Goal: Task Accomplishment & Management: Use online tool/utility

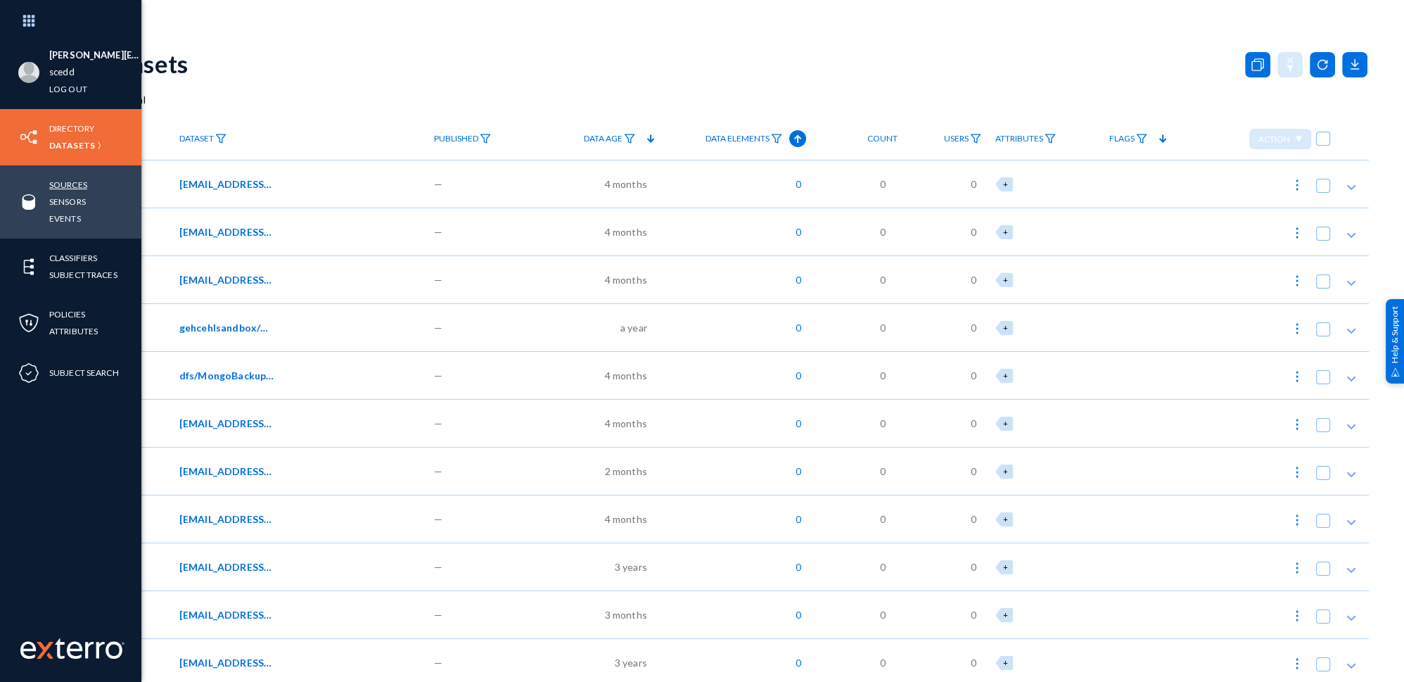
click at [78, 185] on link "Sources" at bounding box center [68, 185] width 38 height 16
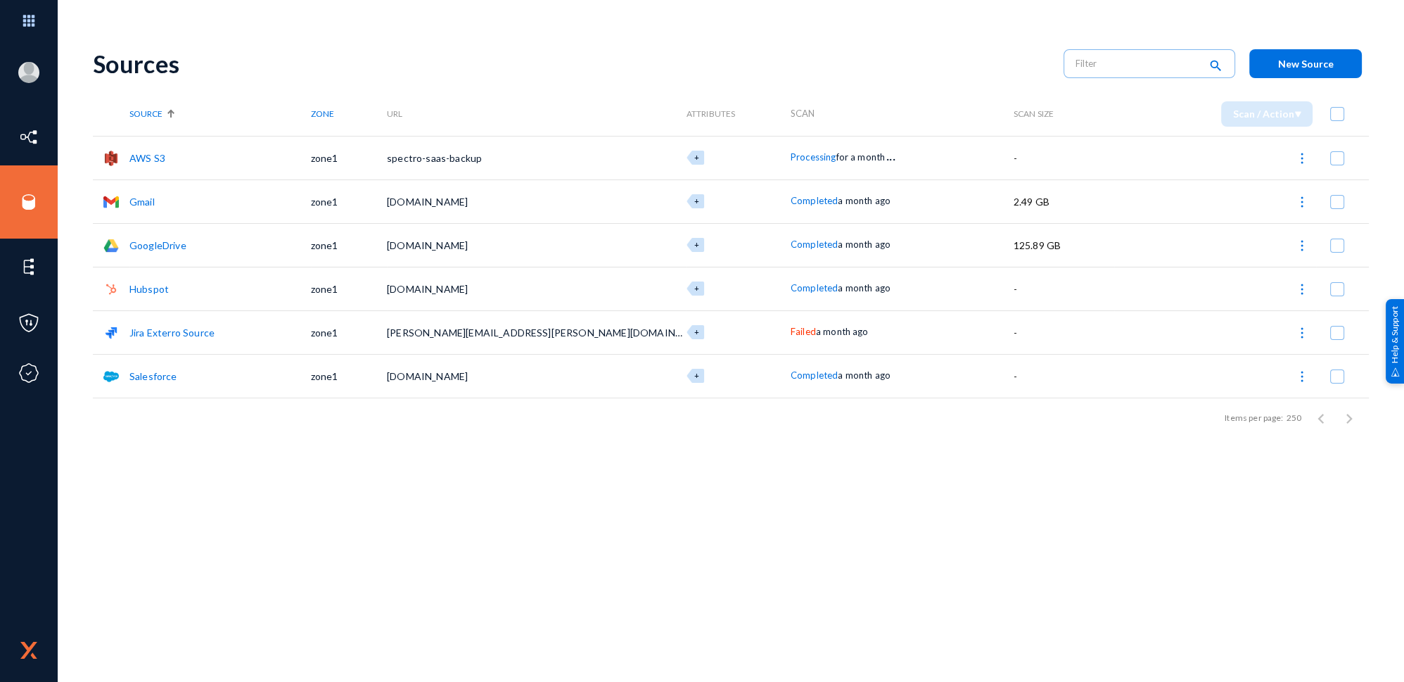
click at [1332, 104] on th at bounding box center [1342, 114] width 53 height 44
click at [1331, 122] on th at bounding box center [1342, 114] width 53 height 44
click at [1338, 117] on span at bounding box center [1337, 114] width 14 height 14
click at [1338, 120] on input "checkbox" at bounding box center [1337, 120] width 1 height 1
checkbox input "true"
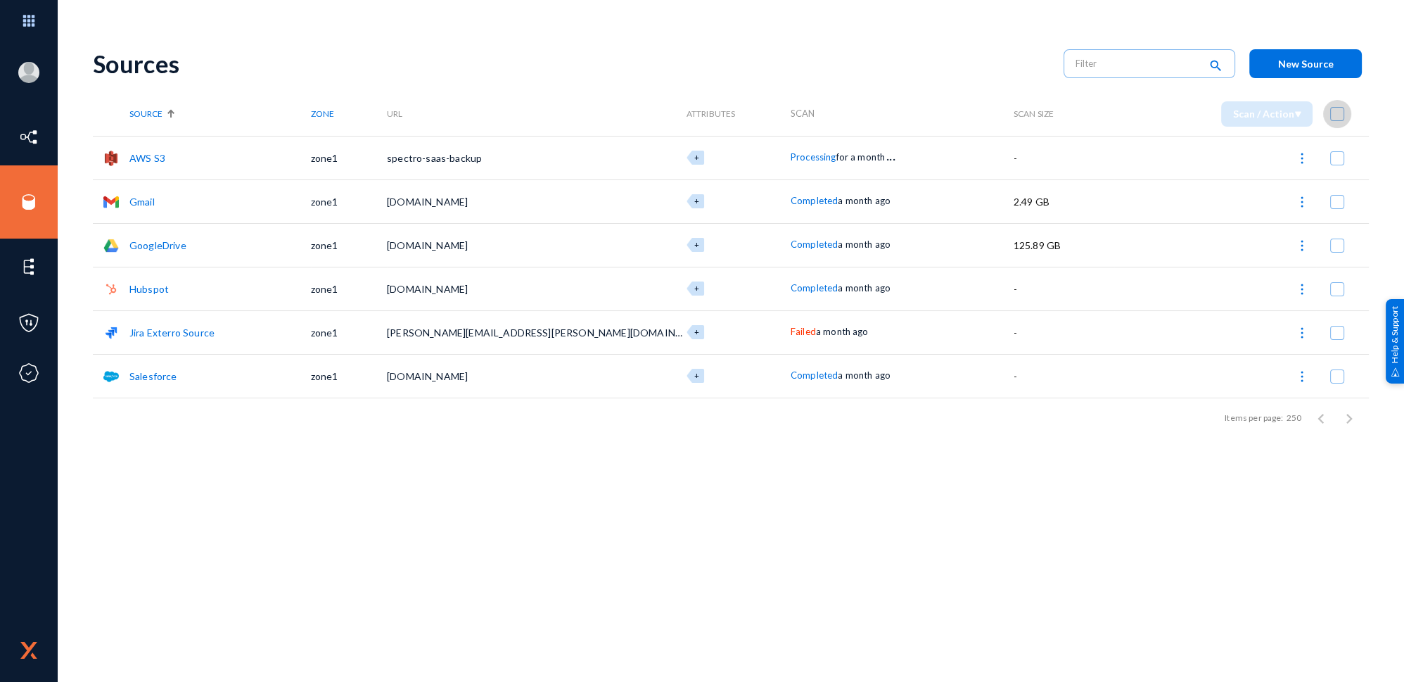
checkbox input "true"
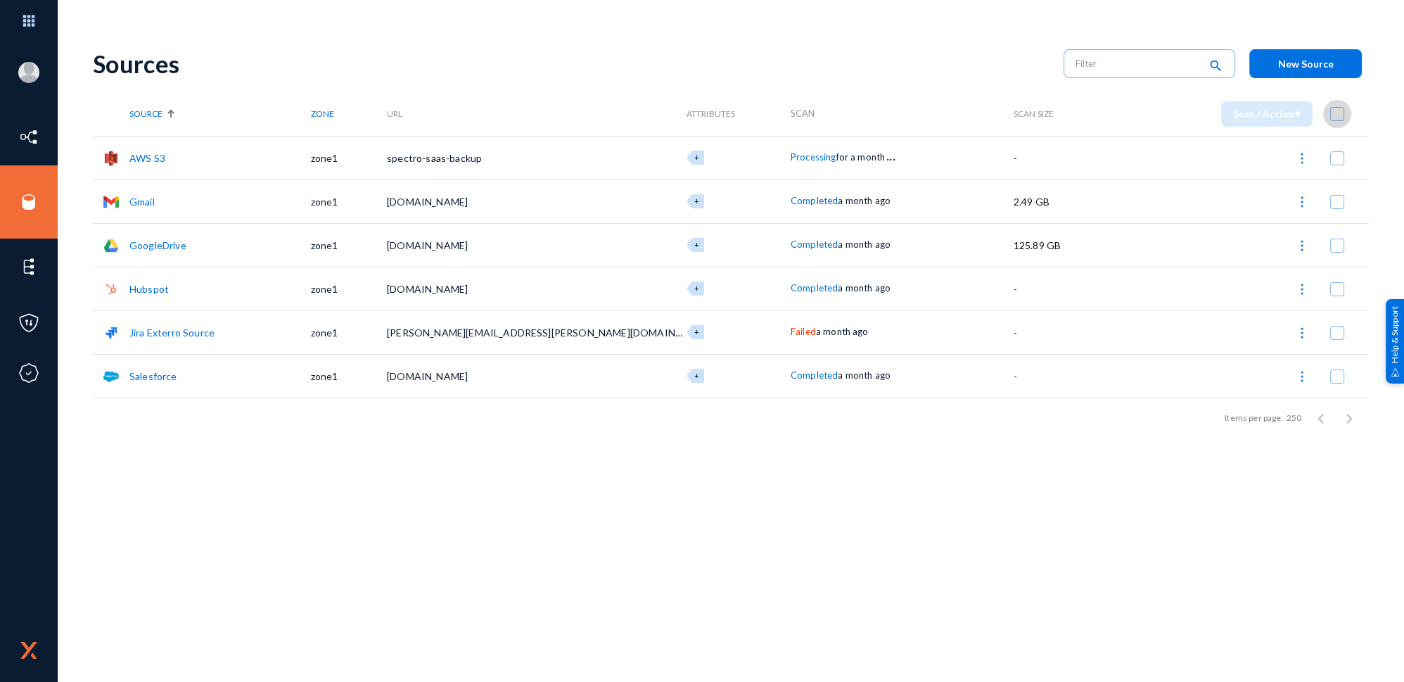
checkbox input "true"
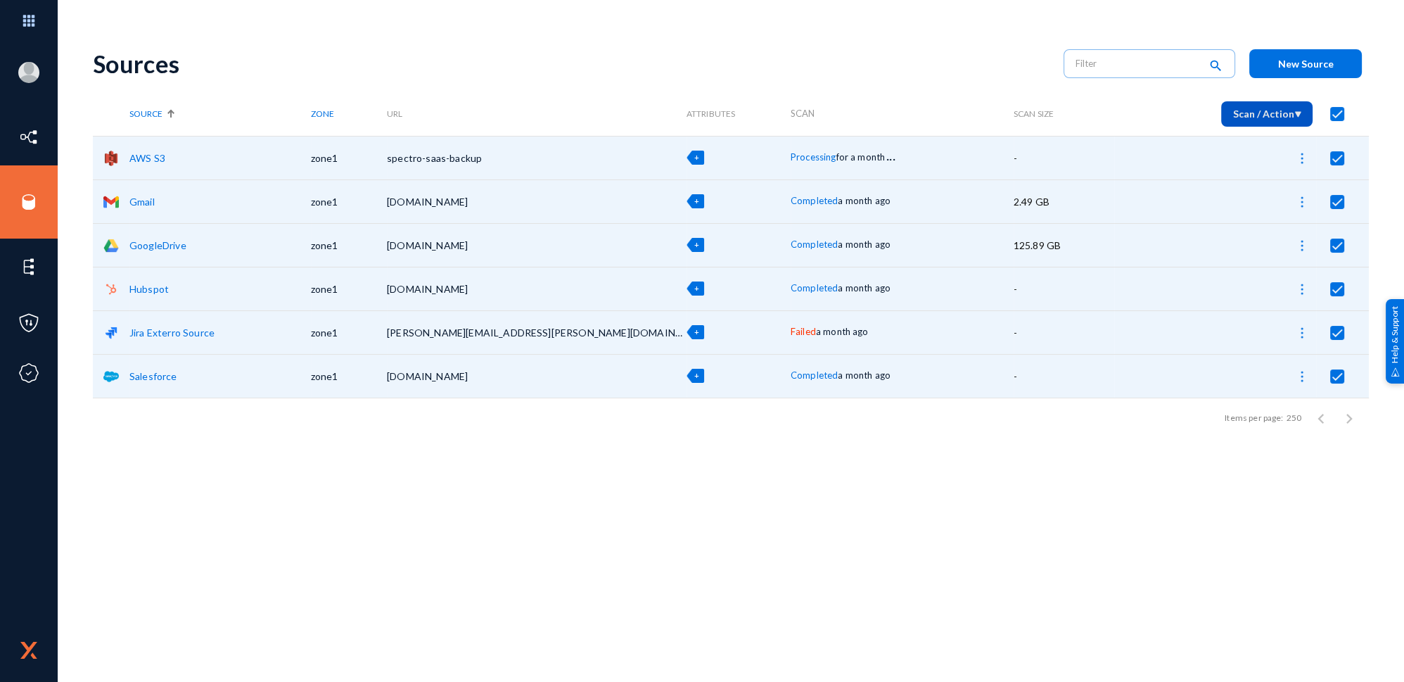
click at [1249, 109] on span "Scan / Action" at bounding box center [1267, 114] width 69 height 12
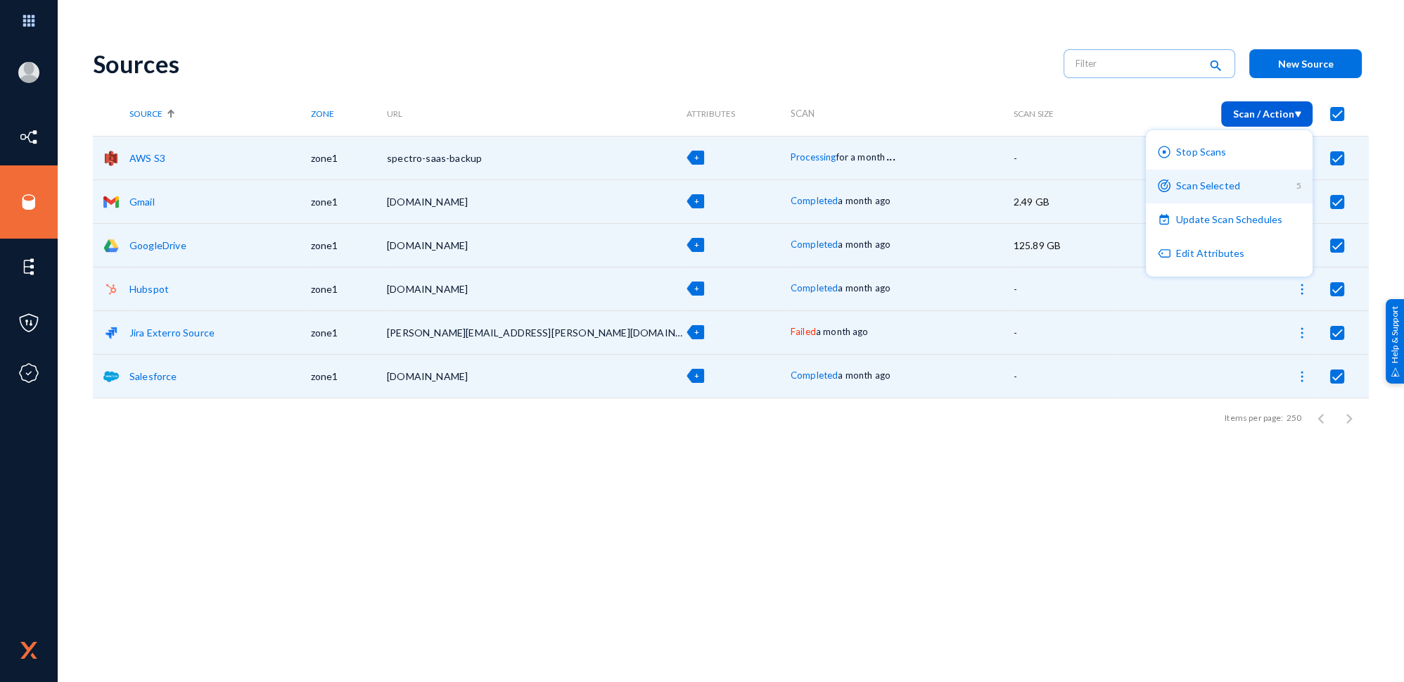
click at [1225, 184] on button "Scan Selected 5" at bounding box center [1229, 187] width 167 height 34
click at [244, 485] on div "Sources search New Source Source Zone URL Attributes Scan Scan Size Scan / Acti…" at bounding box center [731, 358] width 1276 height 647
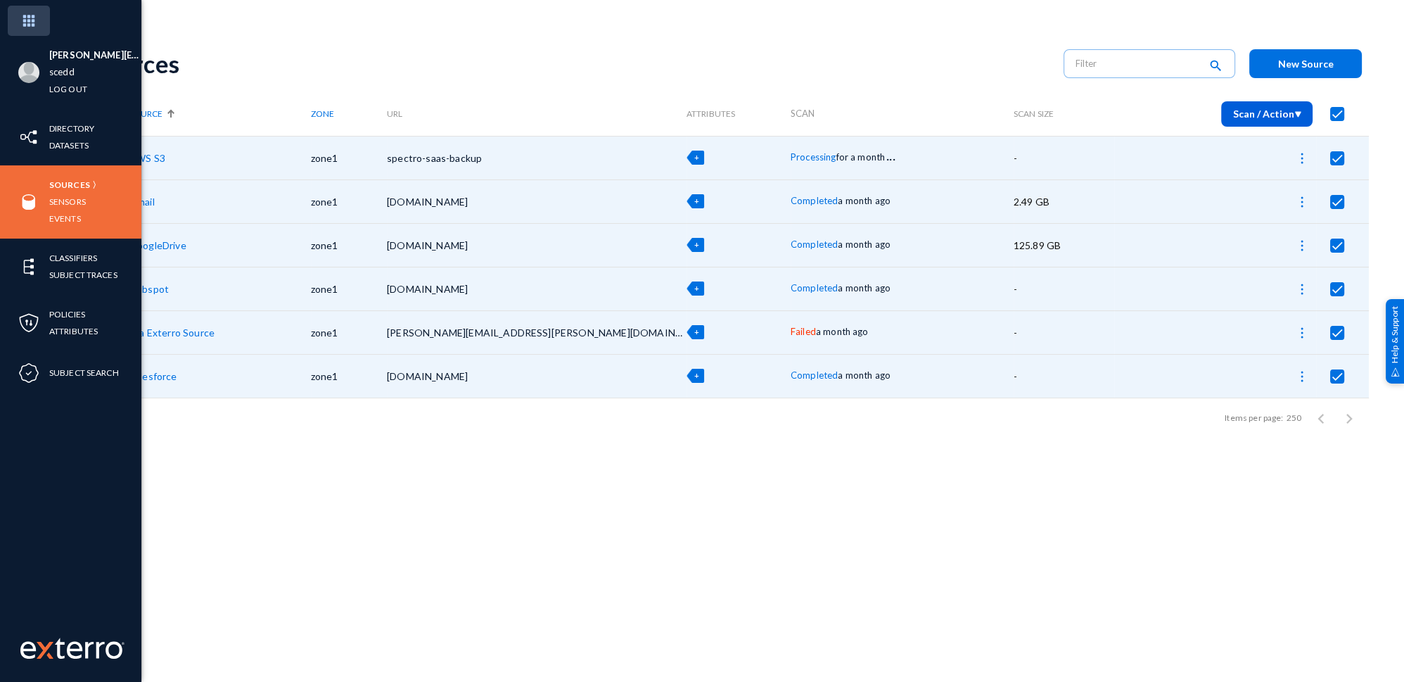
click at [25, 20] on img at bounding box center [29, 21] width 42 height 30
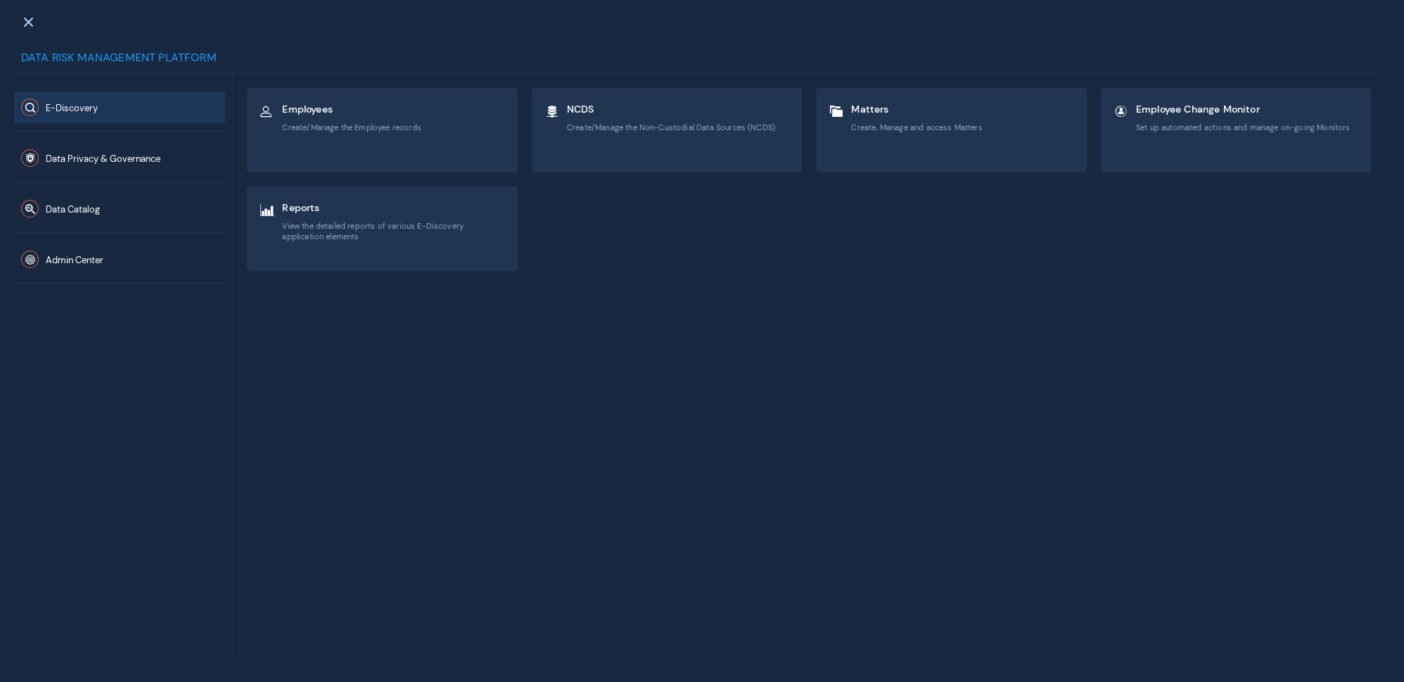
click at [165, 137] on div "Data Privacy & Governance" at bounding box center [119, 157] width 211 height 51
click at [129, 160] on span "Data Privacy & Governance" at bounding box center [103, 159] width 115 height 12
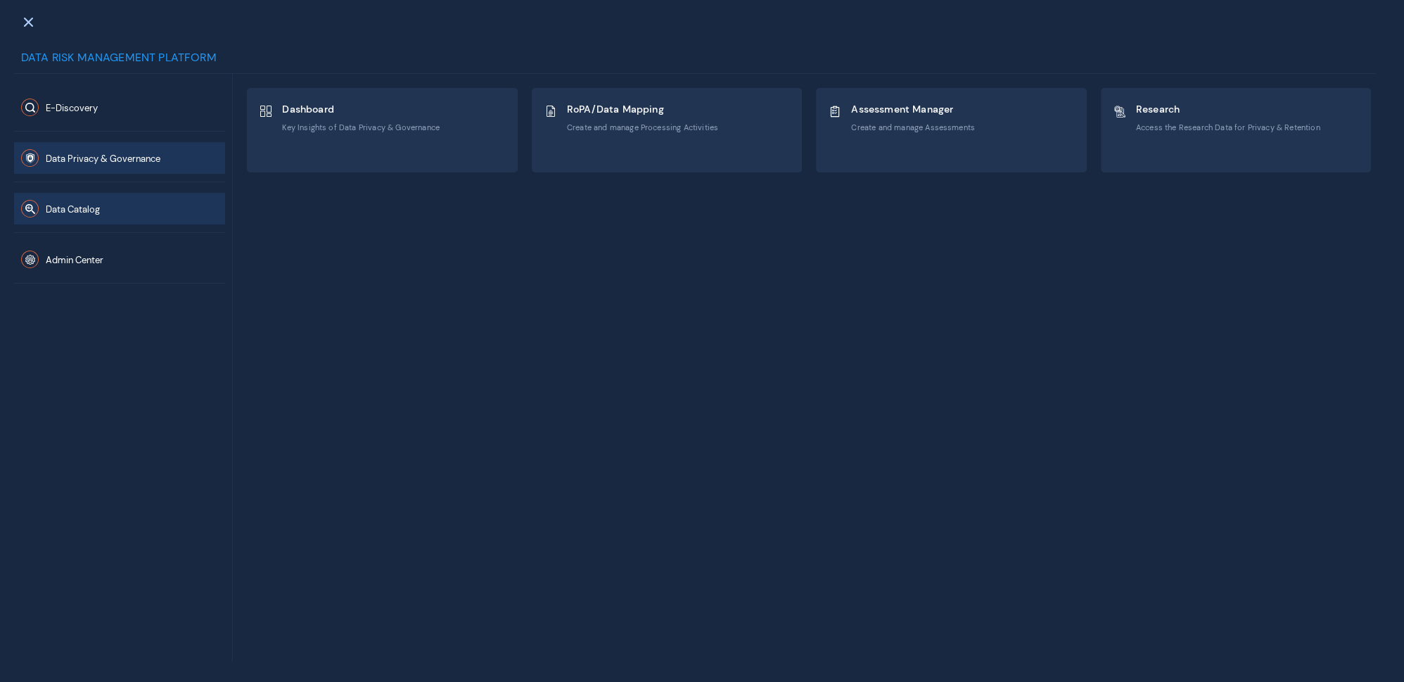
click at [108, 212] on button "Data Catalog" at bounding box center [119, 209] width 211 height 32
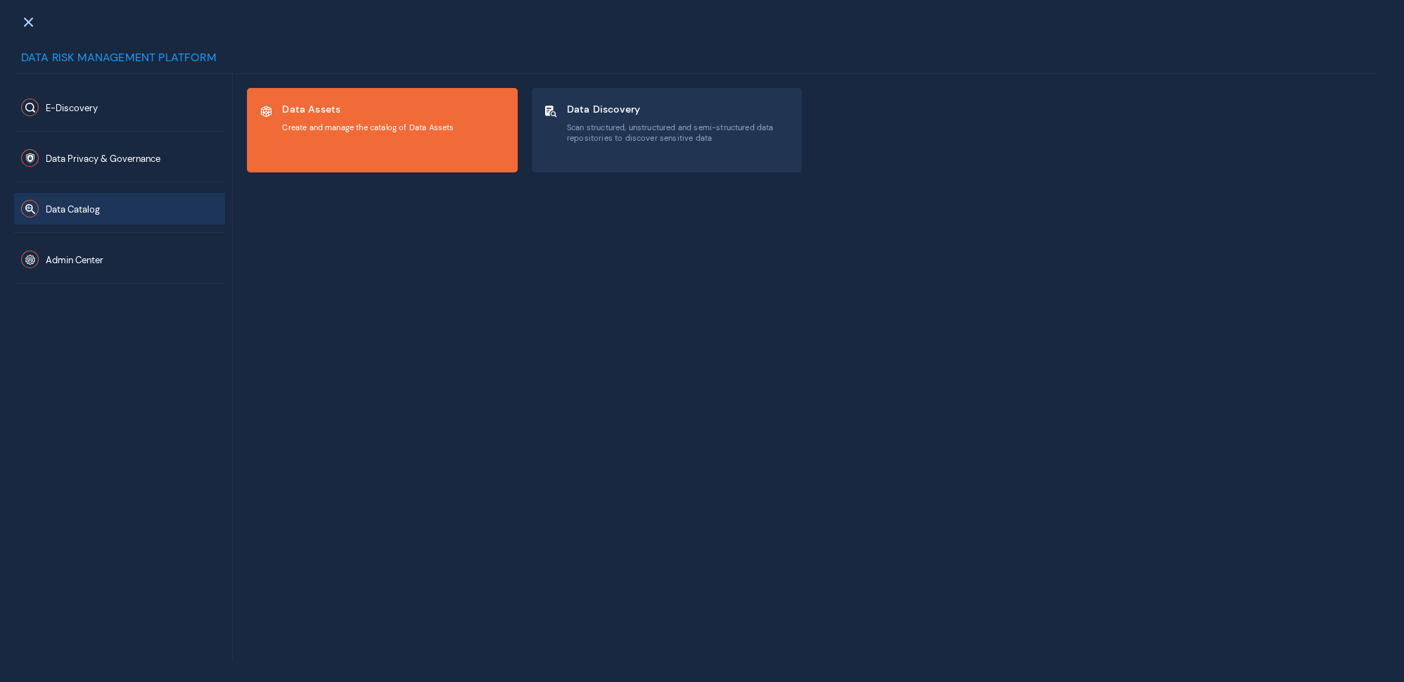
click at [474, 135] on div "Data Assets Create and manage the catalog of Data Assets" at bounding box center [382, 130] width 269 height 83
